Goal: Book appointment/travel/reservation

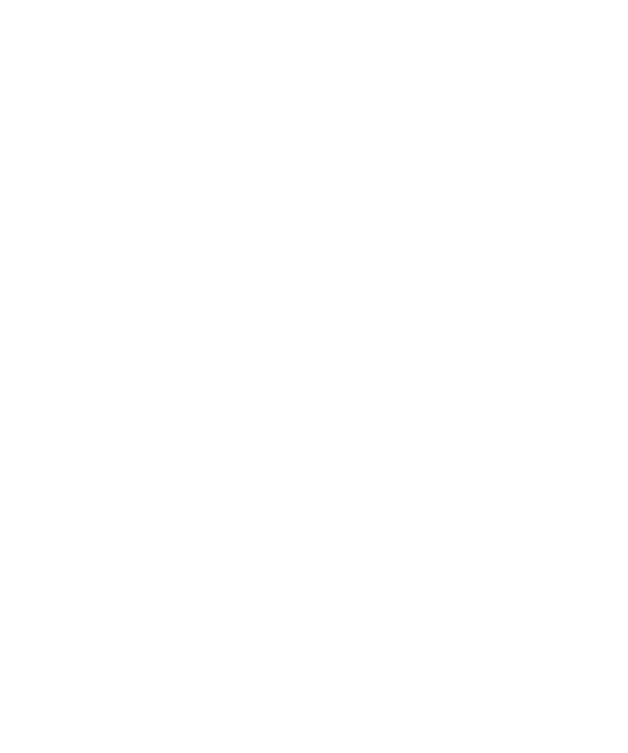
click at [81, 544] on div "Anreise" at bounding box center [59, 530] width 77 height 29
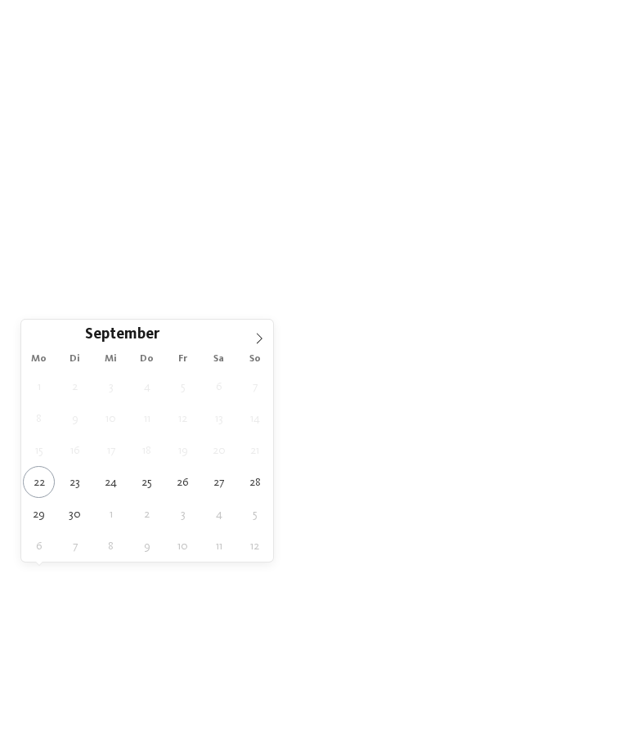
click at [266, 334] on span at bounding box center [259, 334] width 28 height 28
type div "06.10.2025"
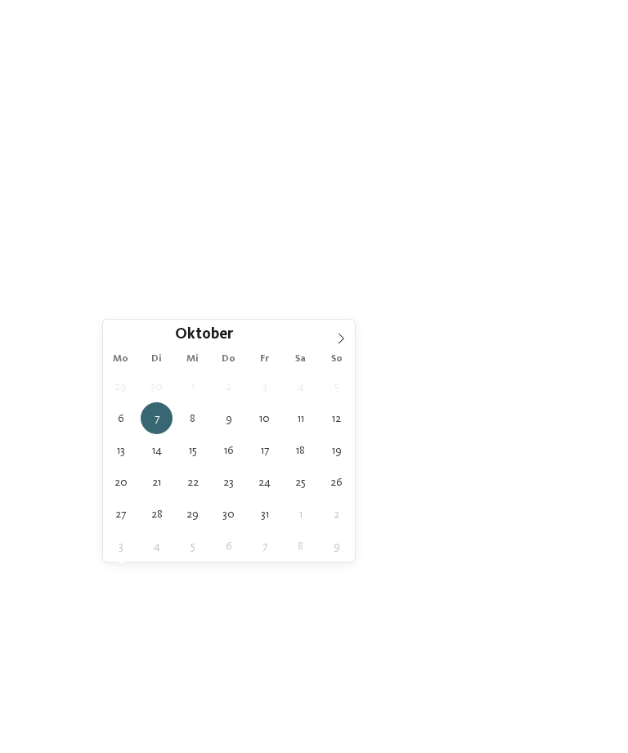
type div "11.10.2025"
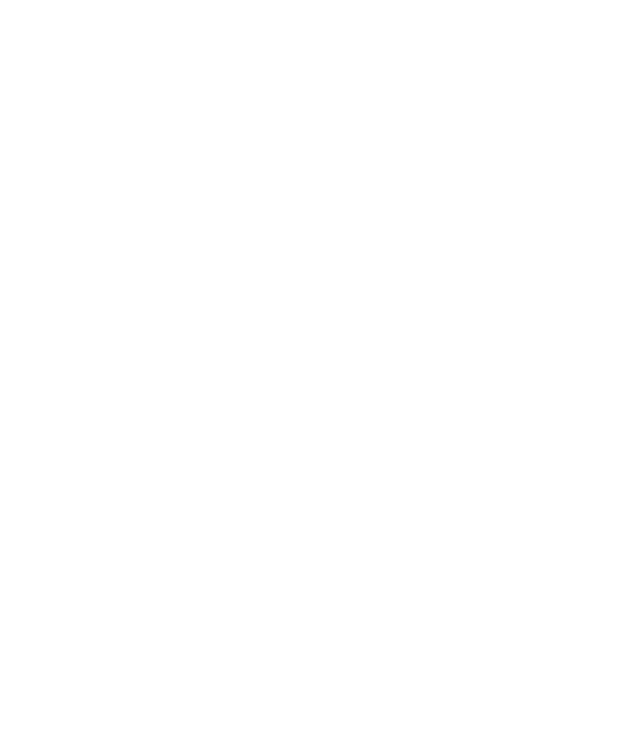
click at [245, 534] on div at bounding box center [250, 530] width 12 height 7
click at [444, 213] on icon at bounding box center [445, 227] width 35 height 29
click at [347, 537] on span "Meine Wünsche" at bounding box center [318, 531] width 64 height 11
click at [540, 338] on div at bounding box center [543, 339] width 16 height 16
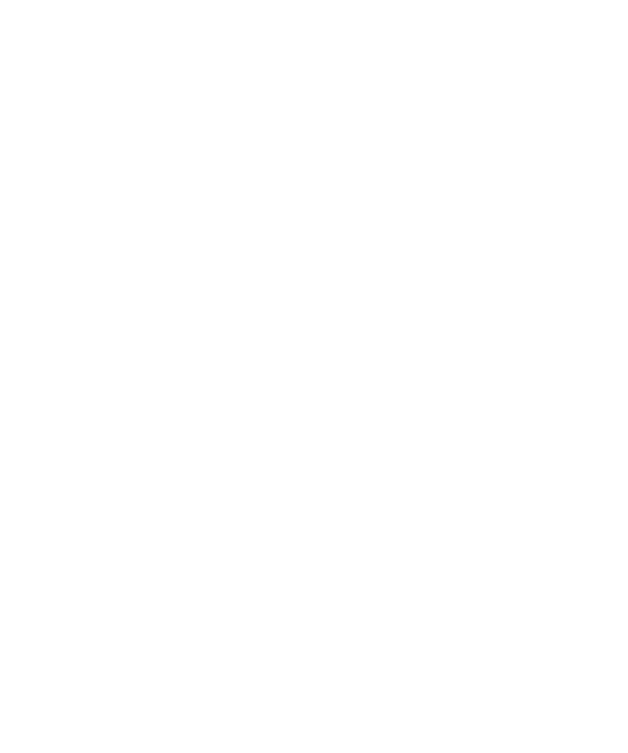
click at [480, 634] on div "übernehmen" at bounding box center [314, 650] width 474 height 33
click at [591, 479] on link "Hotel finden" at bounding box center [568, 464] width 77 height 29
click at [508, 171] on div at bounding box center [458, 158] width 273 height 154
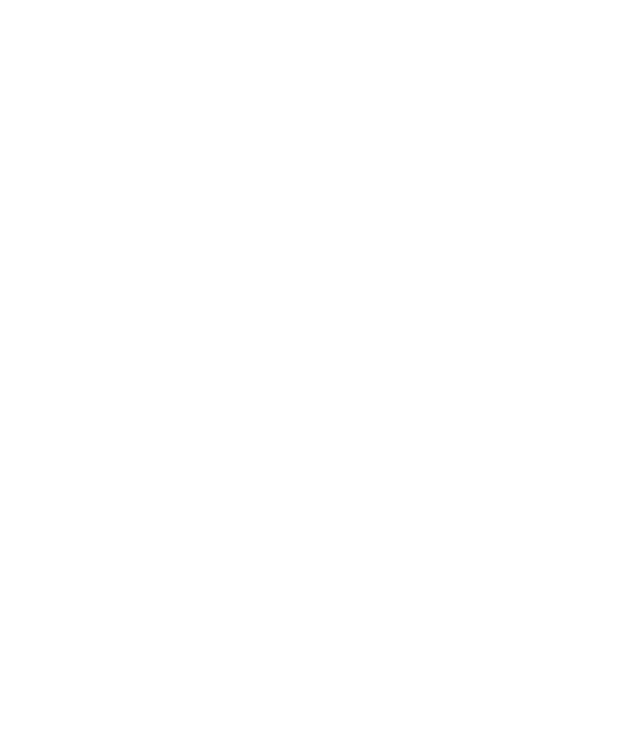
click at [228, 307] on div at bounding box center [169, 303] width 273 height 154
click at [528, 286] on div at bounding box center [458, 263] width 273 height 154
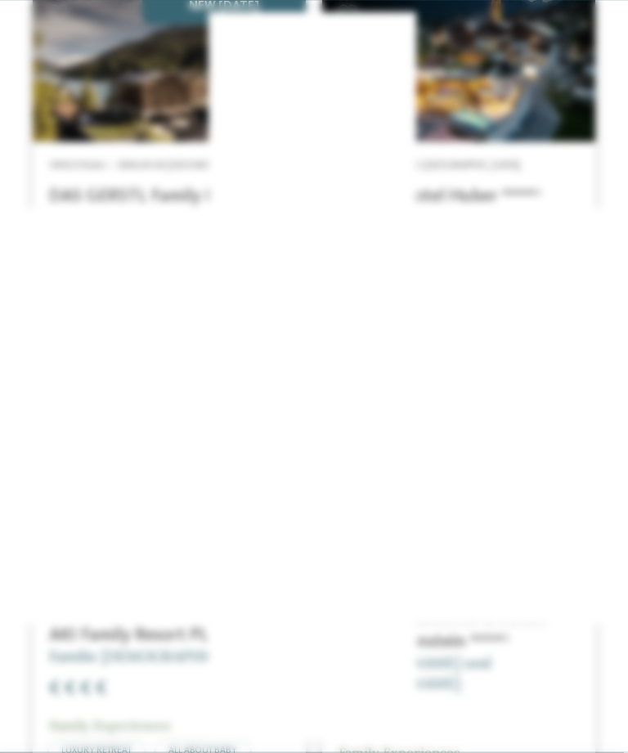
scroll to position [1483, 0]
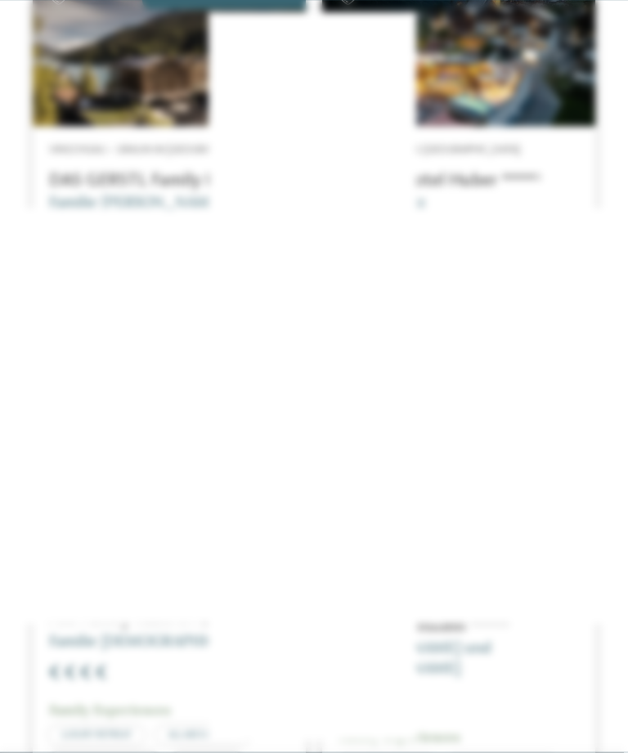
click at [600, 208] on icon at bounding box center [595, 222] width 35 height 29
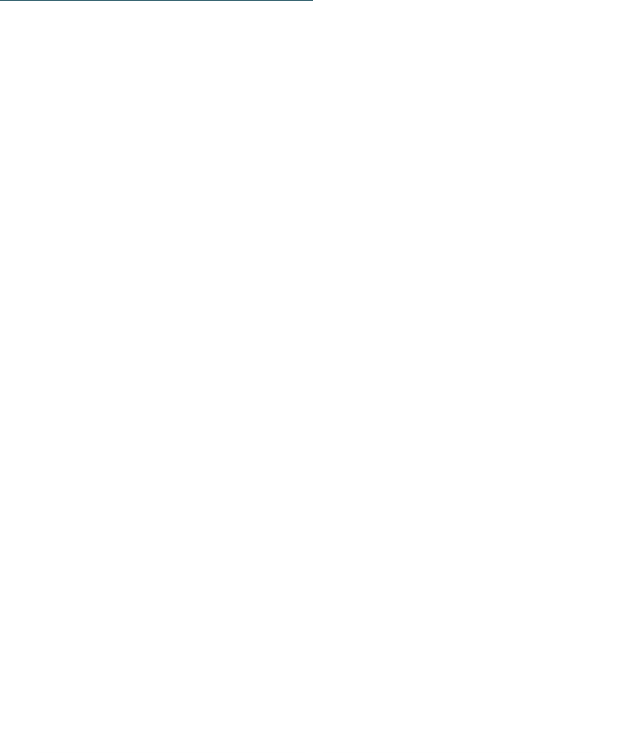
scroll to position [2002, 0]
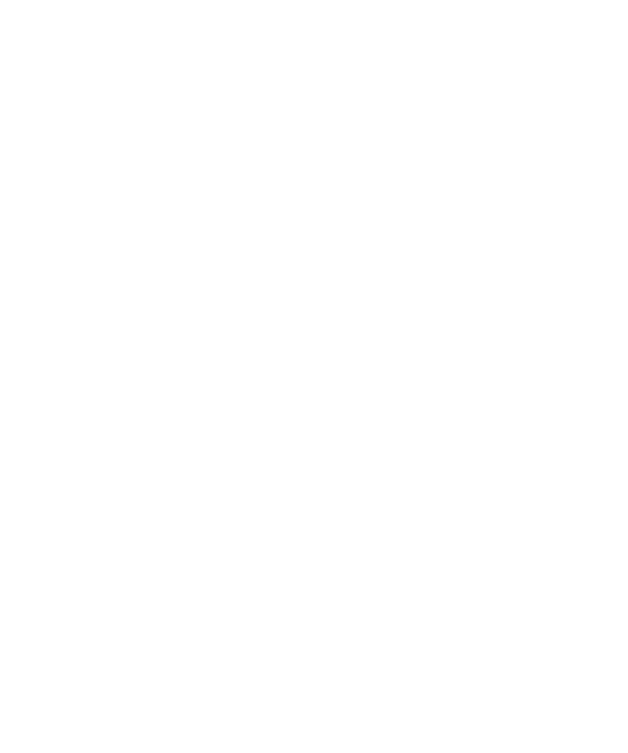
click at [132, 418] on div at bounding box center [169, 396] width 273 height 154
click at [498, 263] on div at bounding box center [458, 265] width 273 height 154
click at [552, 441] on div at bounding box center [458, 456] width 273 height 154
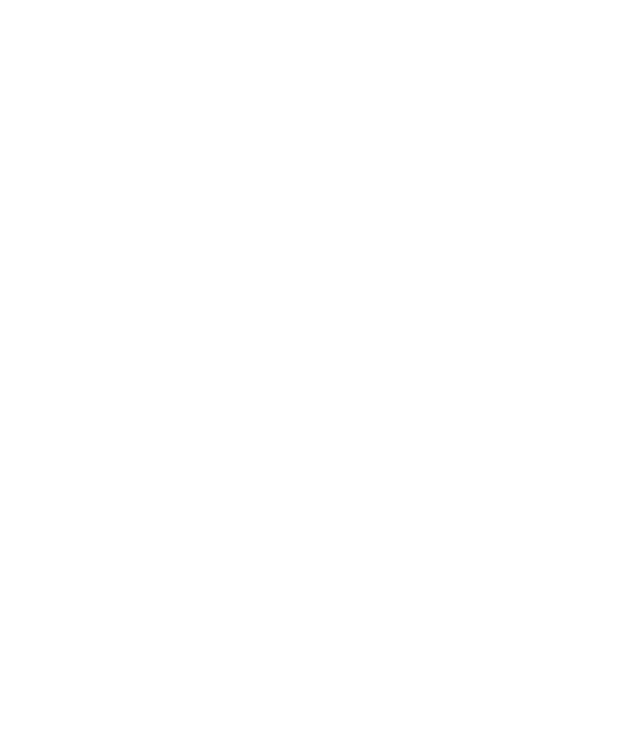
scroll to position [2889, 0]
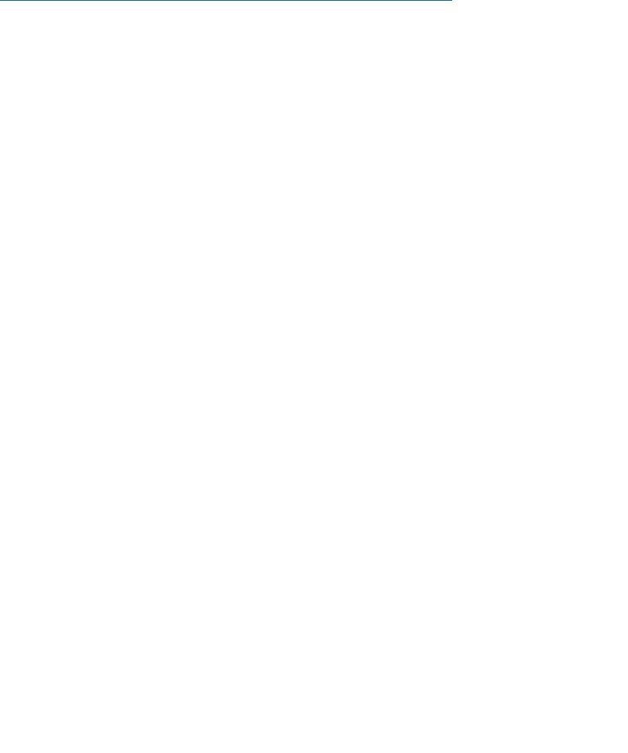
click at [550, 407] on div at bounding box center [458, 370] width 273 height 154
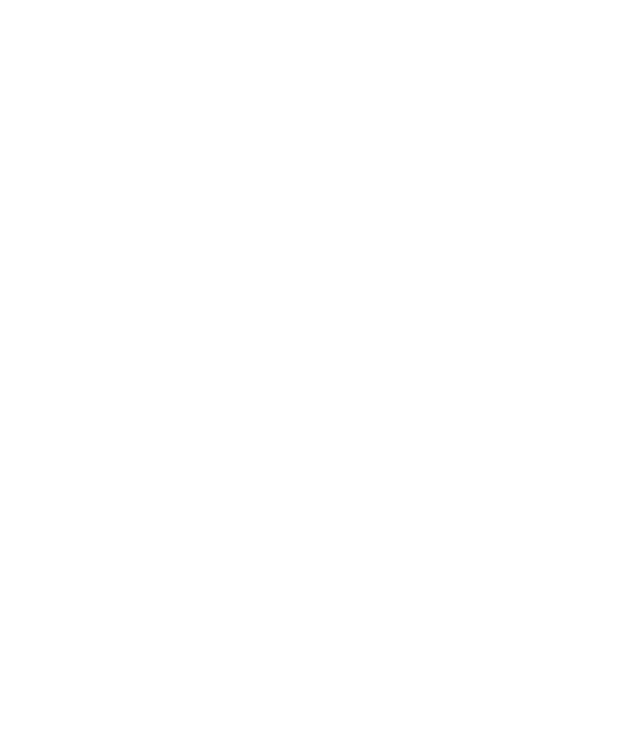
click at [92, 39] on img at bounding box center [100, 37] width 135 height 74
click at [598, 208] on icon at bounding box center [595, 222] width 35 height 29
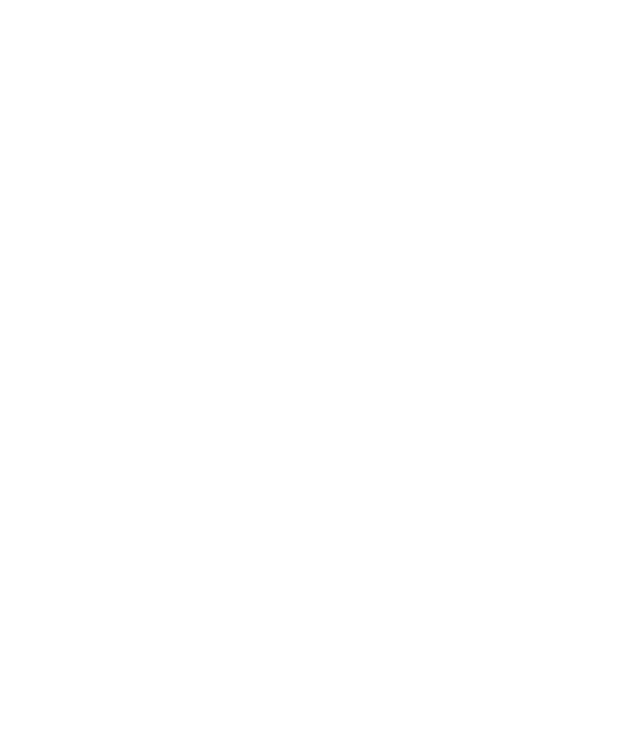
scroll to position [917, 0]
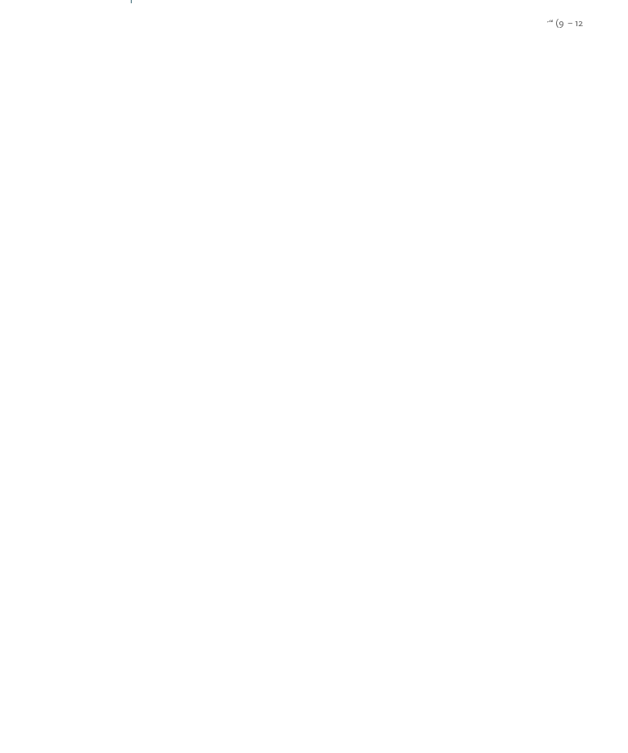
scroll to position [2984, 0]
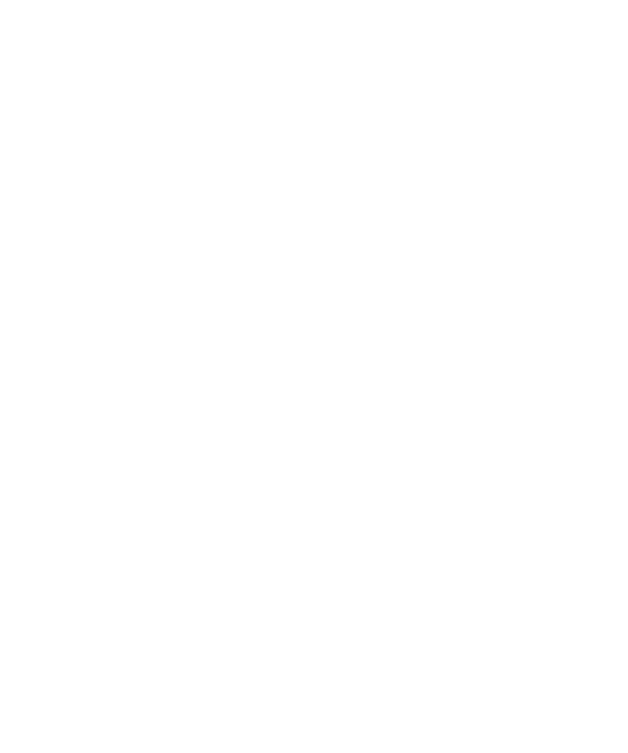
click at [431, 432] on span "Eisenbahnwelt - Südtirol in Miniatur" at bounding box center [419, 454] width 162 height 50
click at [156, 588] on img at bounding box center [173, 596] width 281 height 143
